Goal: Register for event/course

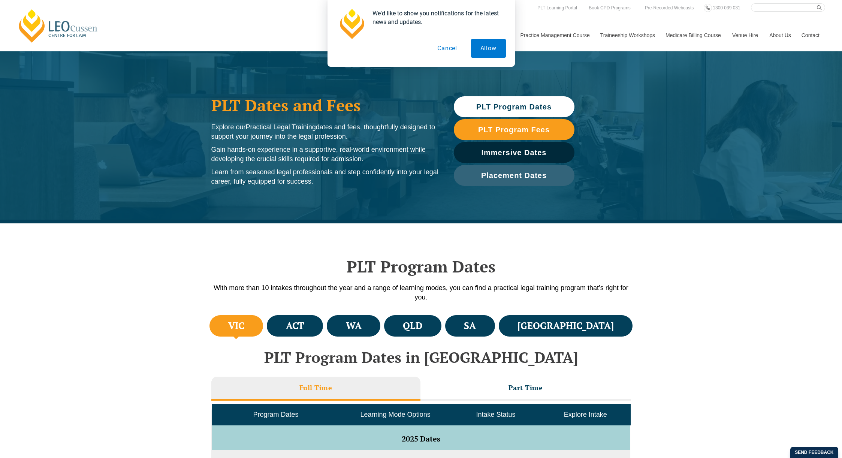
click at [242, 325] on h4 "VIC" at bounding box center [236, 326] width 16 height 12
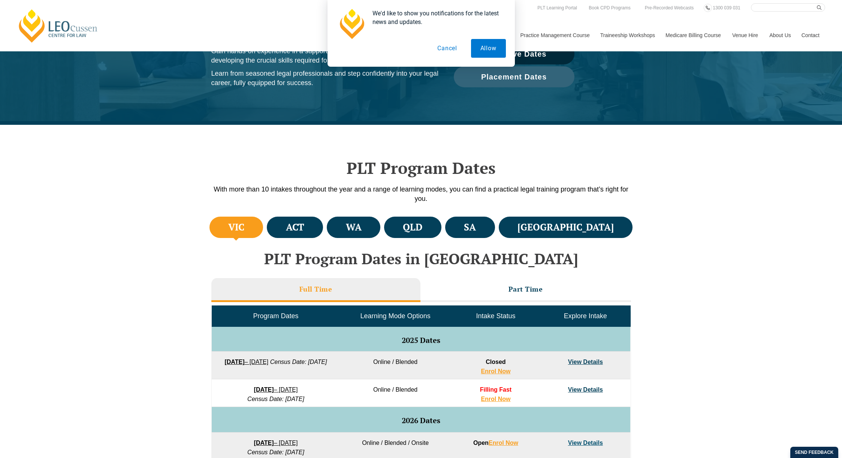
scroll to position [150, 0]
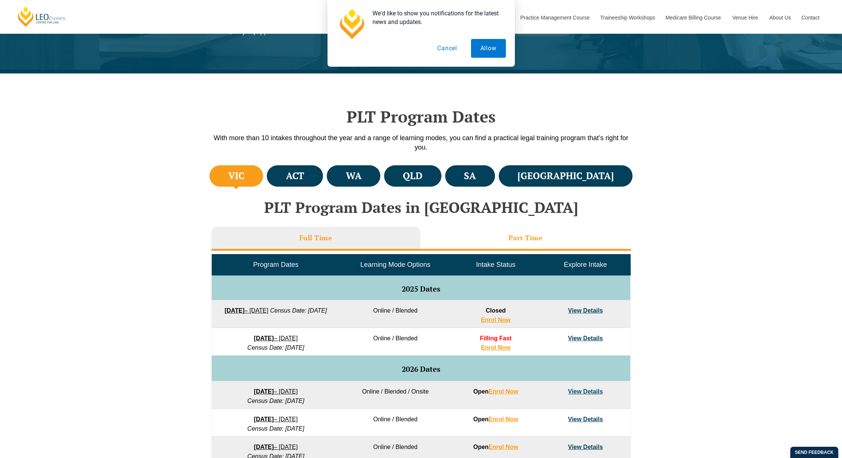
click at [523, 231] on li "Part Time" at bounding box center [525, 239] width 211 height 24
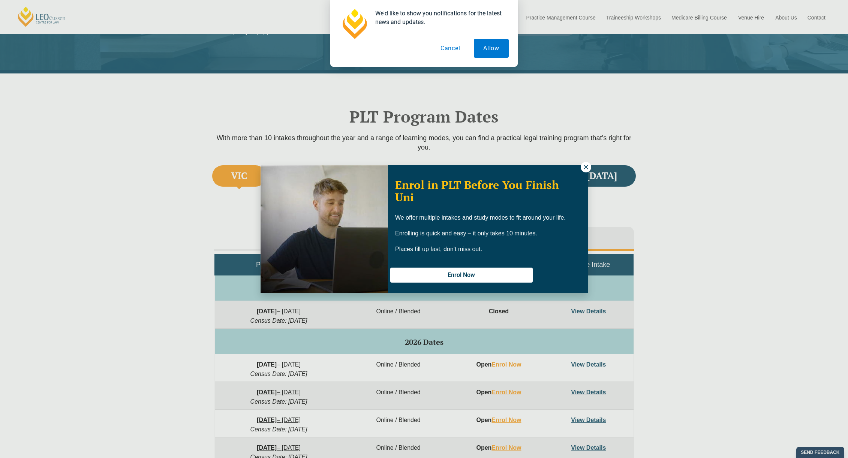
click at [586, 171] on button at bounding box center [585, 167] width 10 height 10
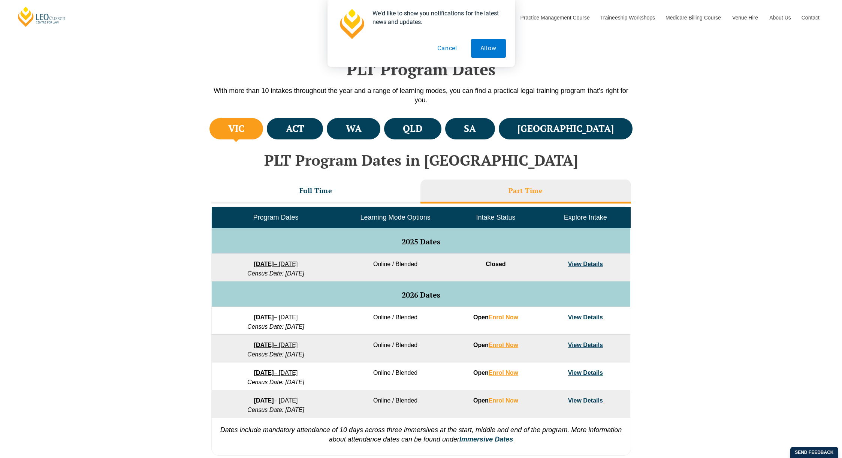
scroll to position [225, 0]
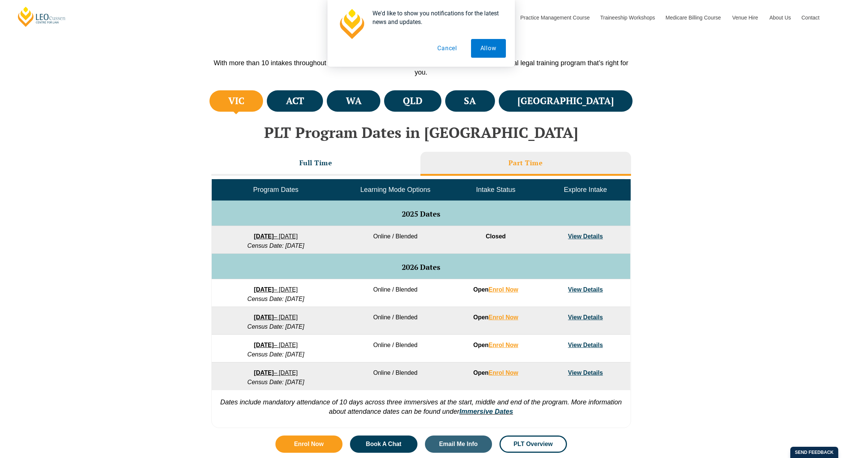
click at [585, 289] on link "View Details" at bounding box center [585, 289] width 35 height 6
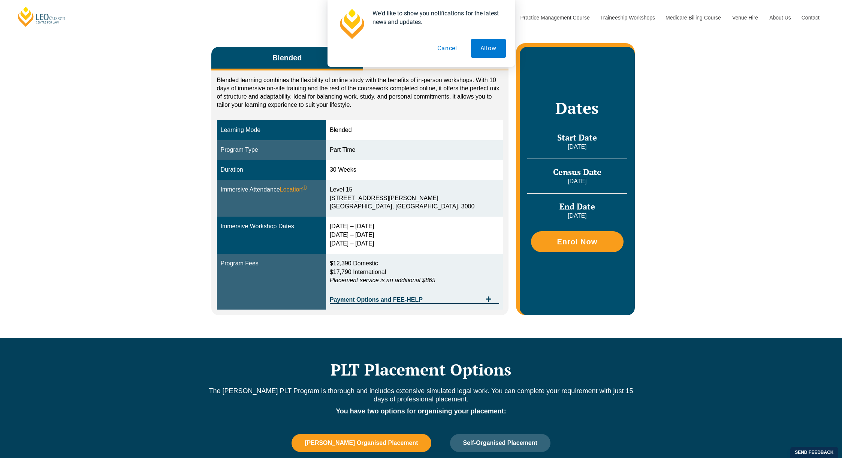
scroll to position [187, 0]
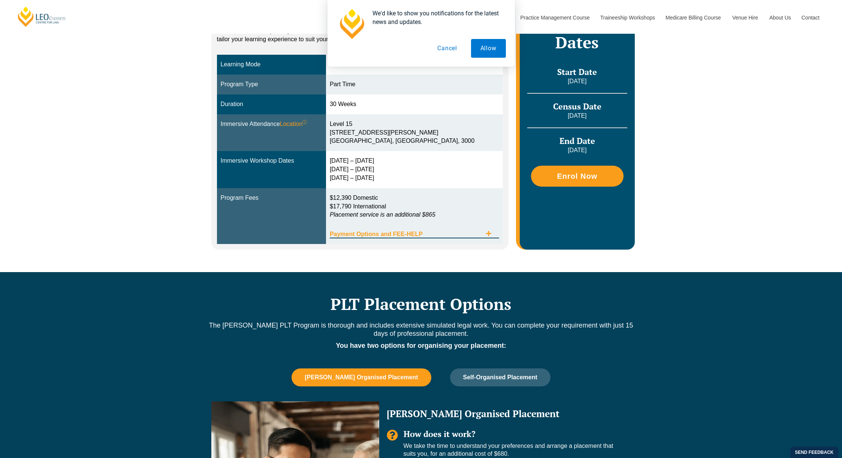
click at [491, 234] on icon "Tabs. Open items with Enter or Space, close with Escape and navigate using the …" at bounding box center [489, 233] width 6 height 6
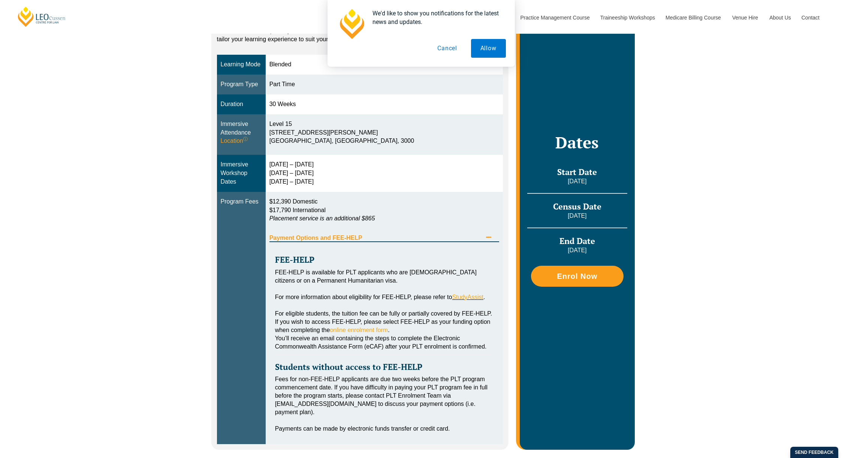
click at [450, 45] on button "Cancel" at bounding box center [447, 48] width 39 height 19
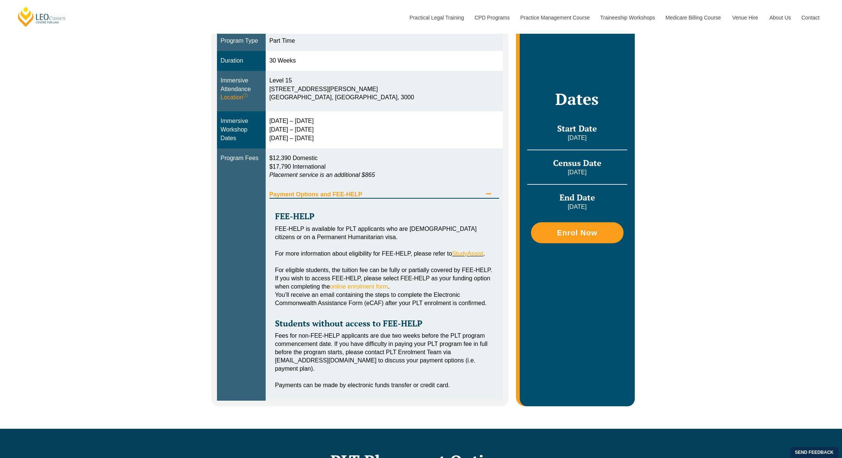
scroll to position [262, 0]
